Goal: Use online tool/utility: Utilize a website feature to perform a specific function

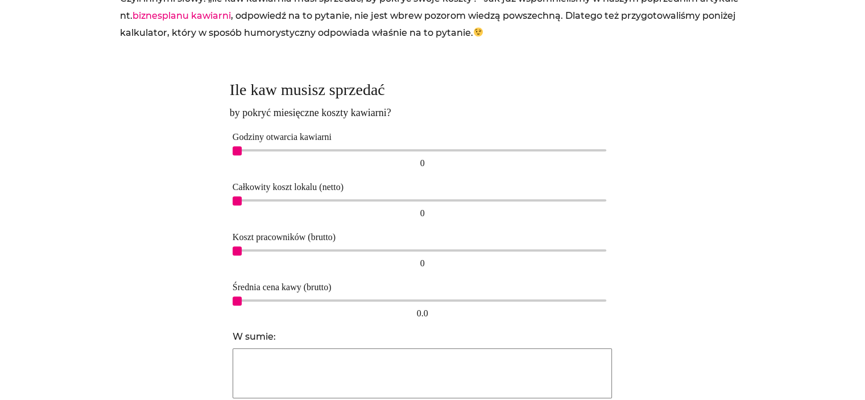
scroll to position [662, 0]
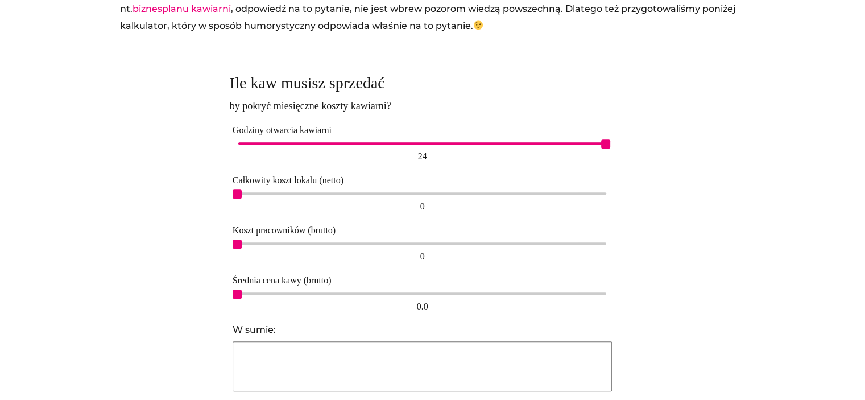
drag, startPoint x: 239, startPoint y: 141, endPoint x: 640, endPoint y: 93, distance: 403.9
click at [640, 93] on div "Ile kaw musisz sprzedać by pokryć miesięczne koszty kawiarni? Godziny otwarcia …" at bounding box center [432, 274] width 417 height 426
drag, startPoint x: 240, startPoint y: 195, endPoint x: 323, endPoint y: 192, distance: 83.7
click at [323, 192] on span "3,500" at bounding box center [323, 193] width 9 height 9
click at [240, 290] on span "0.0" at bounding box center [237, 294] width 9 height 9
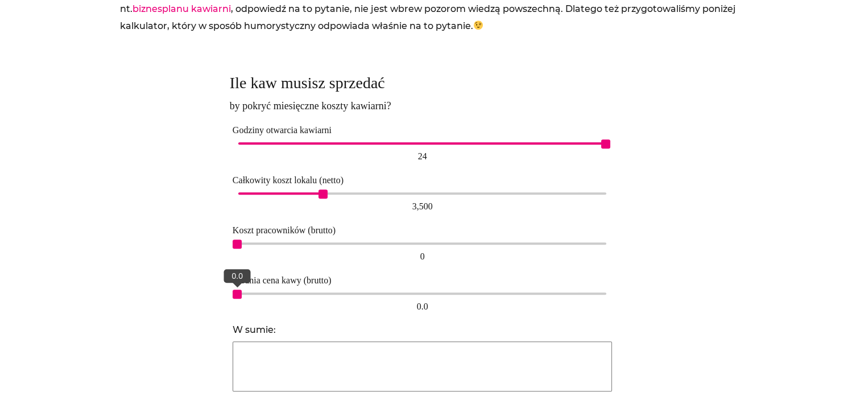
type input "8537"
type input "5 min."
type input "4321"
type input "10 min."
type input "2869"
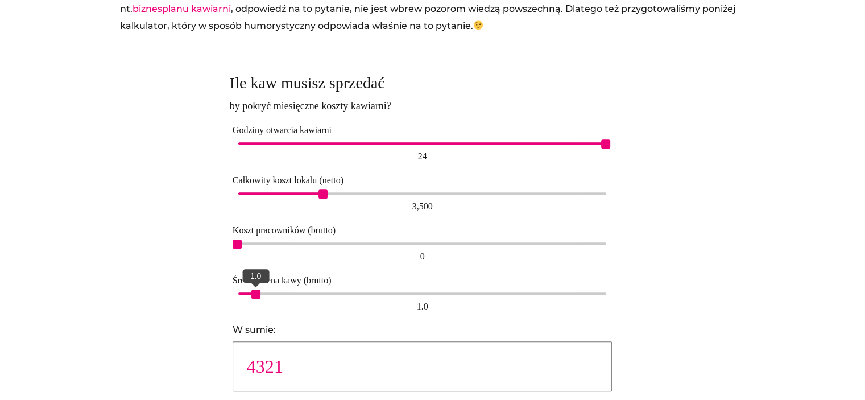
type input "15 min."
type input "2147"
type input "20 min."
type input "1724"
type input "25 min."
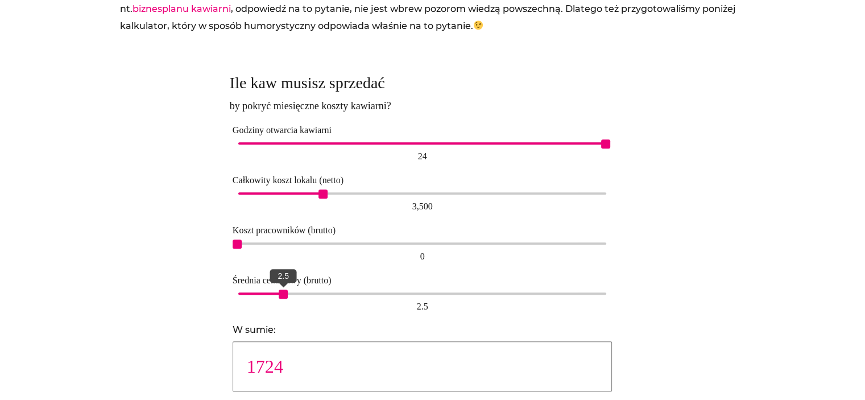
type input "1434"
type input "30 min."
type input "1228"
type input "35 min."
type input "1077"
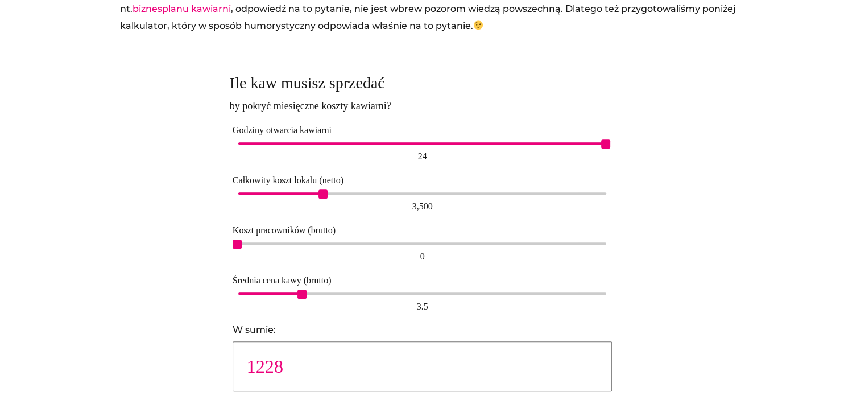
type input "40 min."
type input "956"
type input "45 min."
type input "860"
type input "50 min."
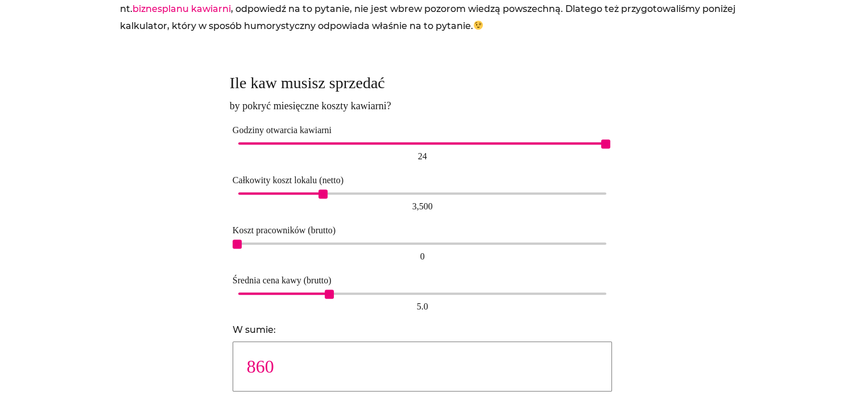
type input "783"
type input "55 min."
type input "717"
type input "60 min."
type input "663"
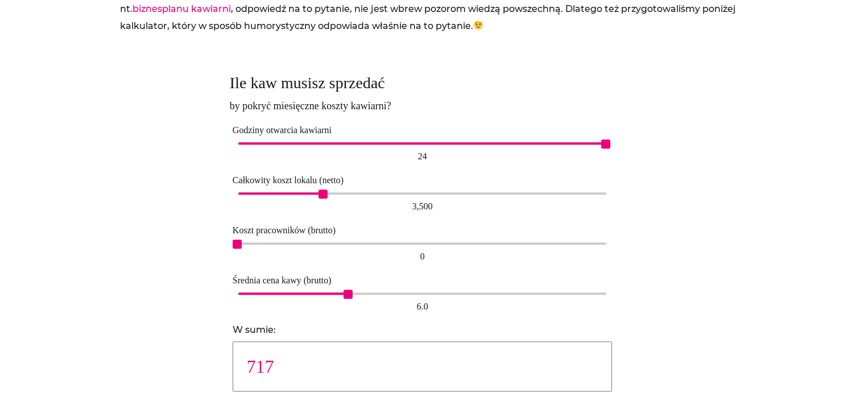
type input "65 min."
type input "615"
type input "70 min."
type input "574"
type input "75 min."
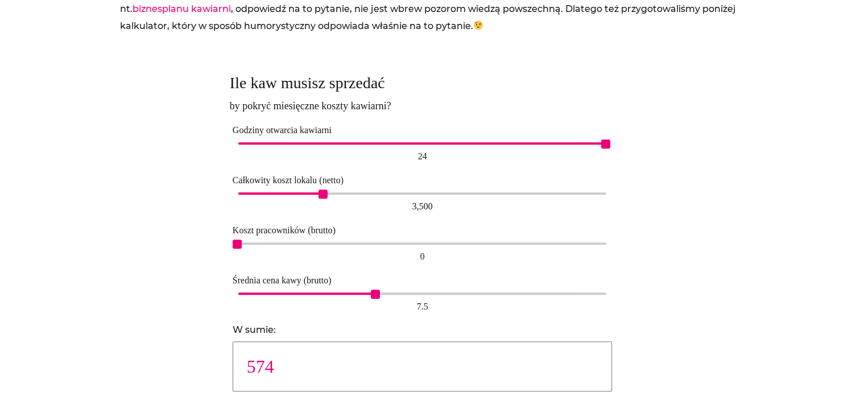
type input "538"
type input "80 min."
type input "507"
type input "85 min."
type input "478"
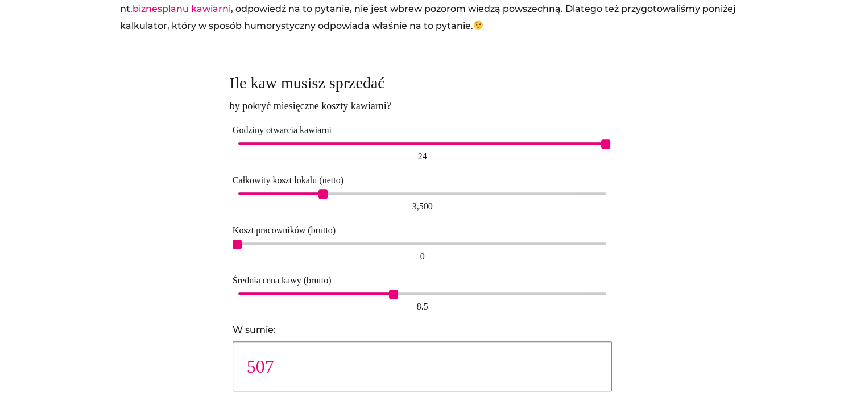
type input "90 min."
type input "453"
type input "95 min."
type input "431"
type input "100 min."
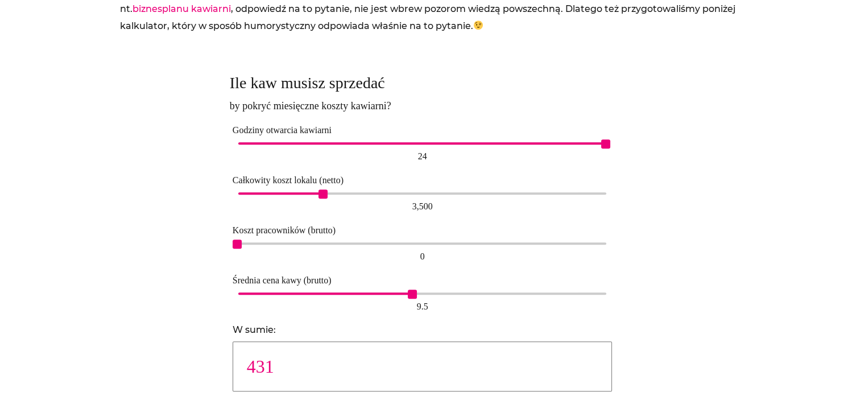
type input "410"
type input "105 min."
type input "391"
type input "110 min."
type input "410"
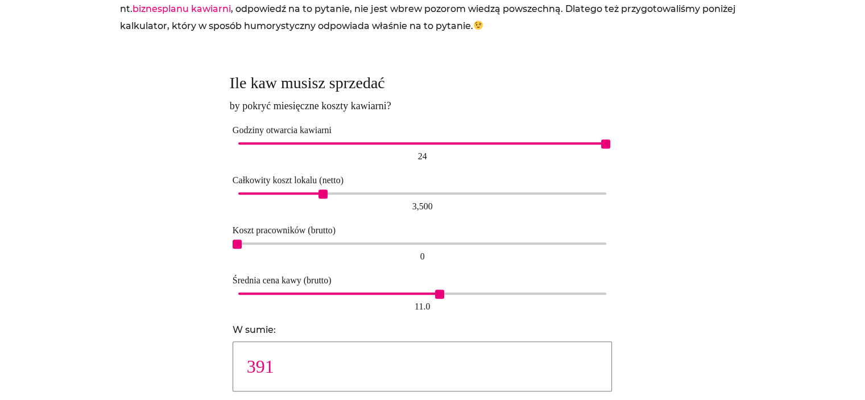
type input "105 min."
type input "431"
type input "100 min."
drag, startPoint x: 240, startPoint y: 289, endPoint x: 428, endPoint y: 298, distance: 187.9
click at [428, 298] on div "10.0 10.0" at bounding box center [423, 303] width 380 height 26
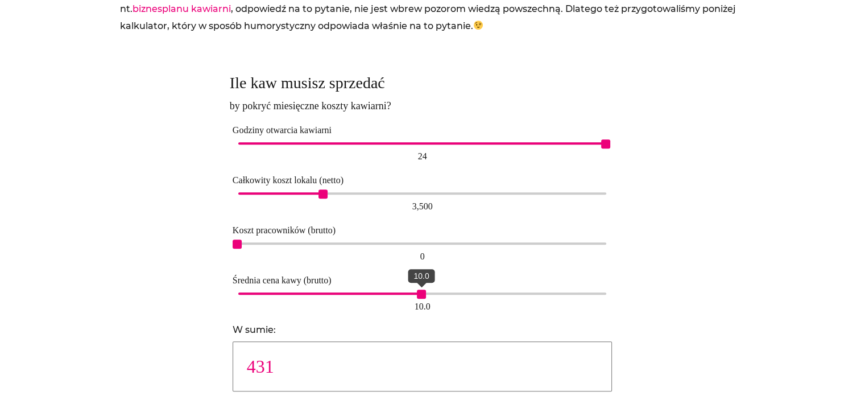
type input "453"
type input "95 min."
type input "478"
type input "90 min."
type input "507"
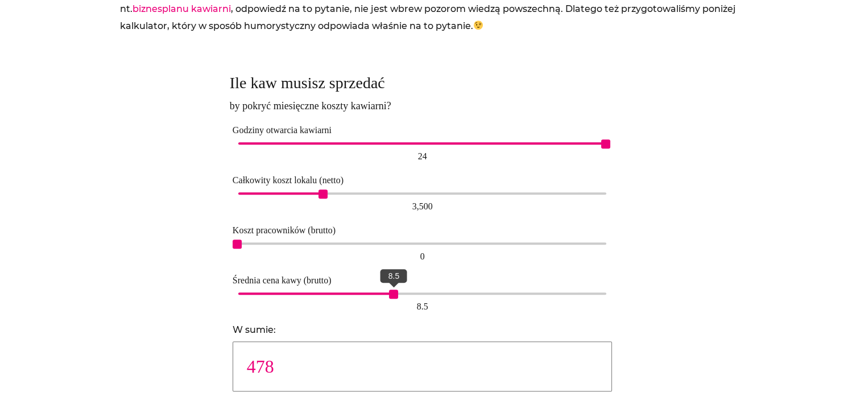
type input "85 min."
type input "538"
type input "80 min."
drag, startPoint x: 421, startPoint y: 297, endPoint x: 381, endPoint y: 299, distance: 39.9
click at [381, 299] on div "8.0 8.0" at bounding box center [423, 303] width 380 height 26
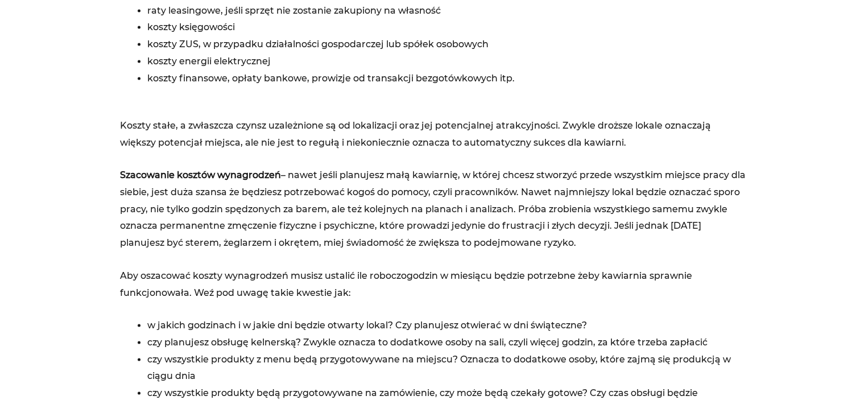
scroll to position [1679, 0]
